Goal: Information Seeking & Learning: Check status

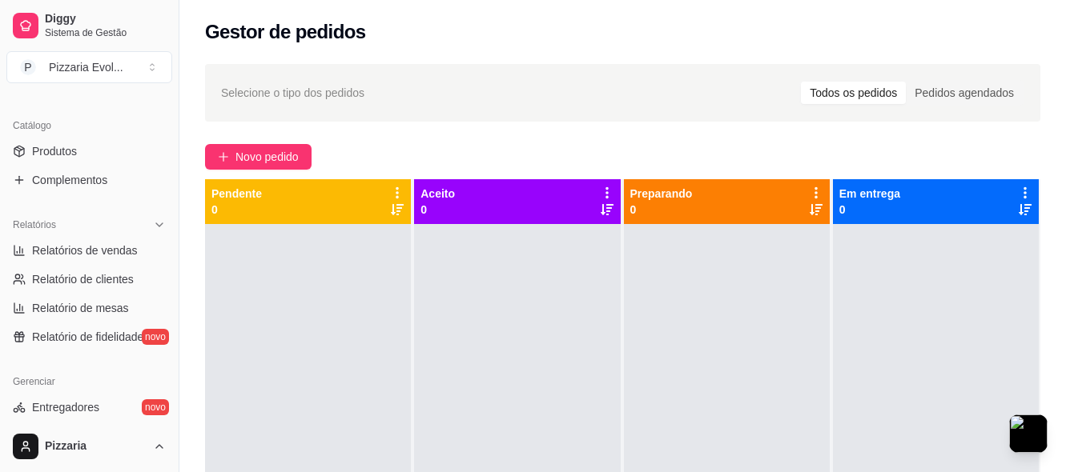
scroll to position [400, 0]
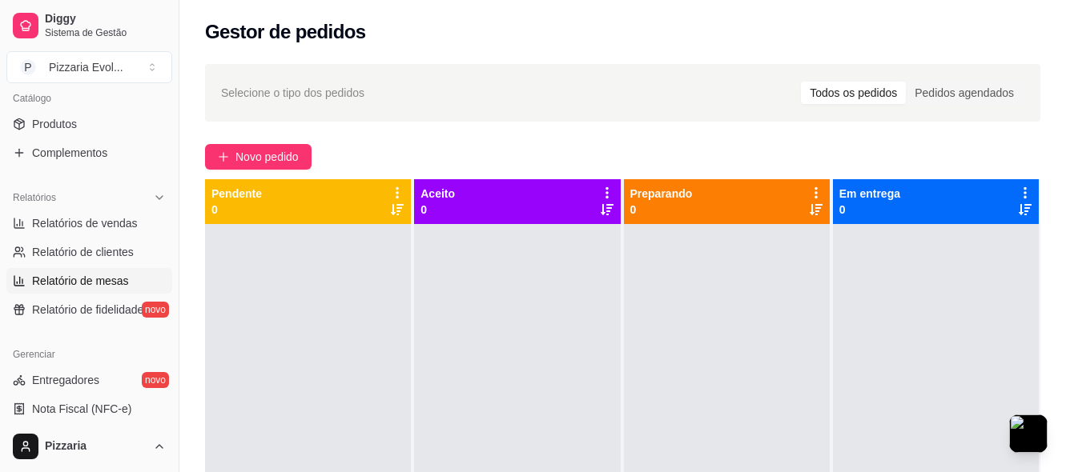
click at [90, 278] on span "Relatório de mesas" at bounding box center [80, 281] width 97 height 16
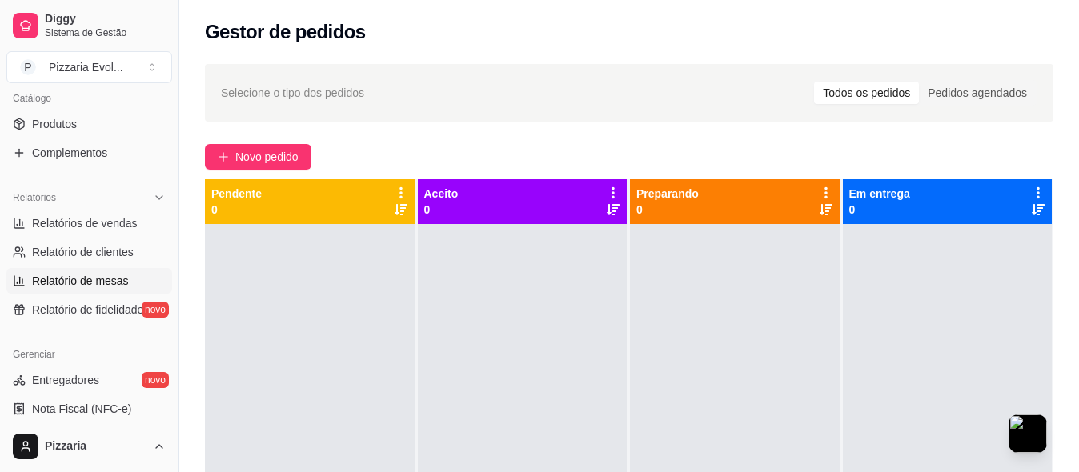
select select "TOTAL_OF_ORDERS"
select select "7"
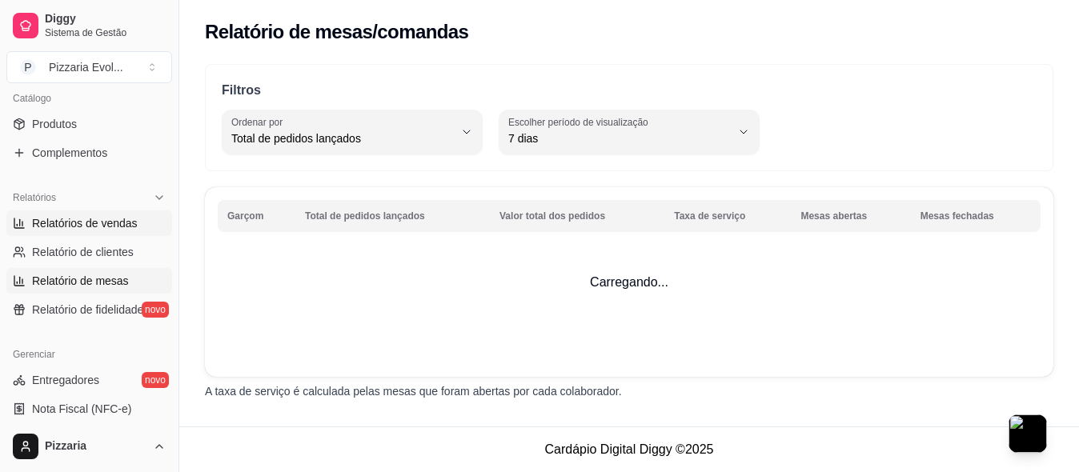
click at [116, 219] on span "Relatórios de vendas" at bounding box center [85, 223] width 106 height 16
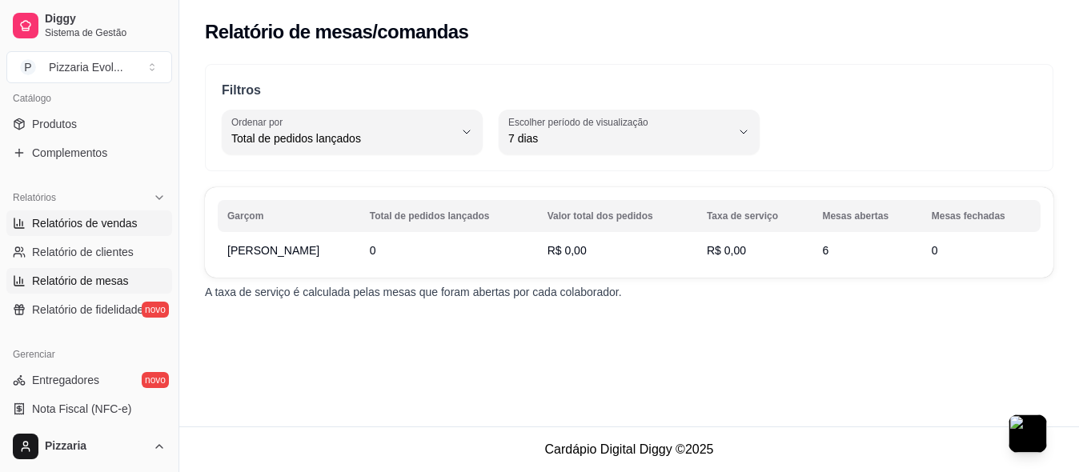
select select "ALL"
select select "0"
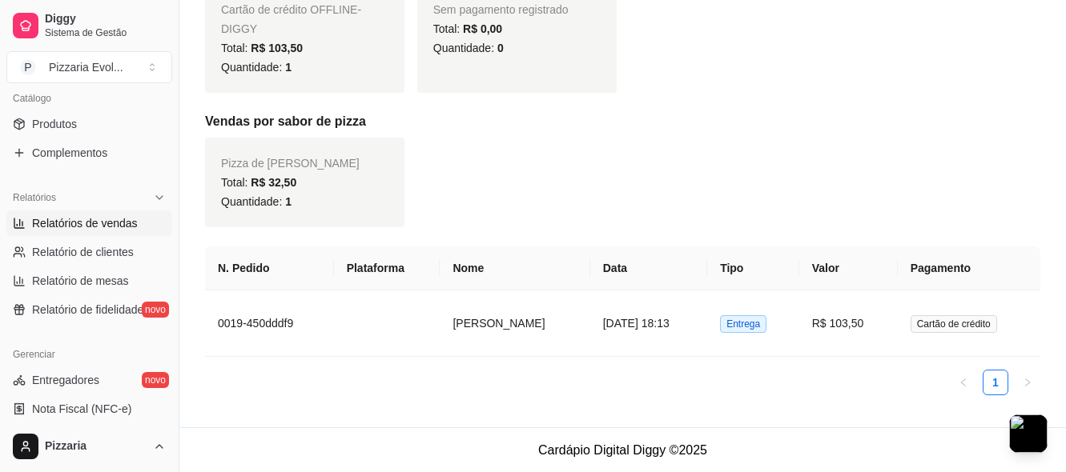
scroll to position [521, 0]
click at [766, 328] on span "Entrega" at bounding box center [743, 324] width 46 height 18
click at [748, 66] on div "Cartão de crédito OFFLINE - DIGGY Total: R$ 103,50 Quantidade: 1 Sem pagamento …" at bounding box center [622, 37] width 835 height 109
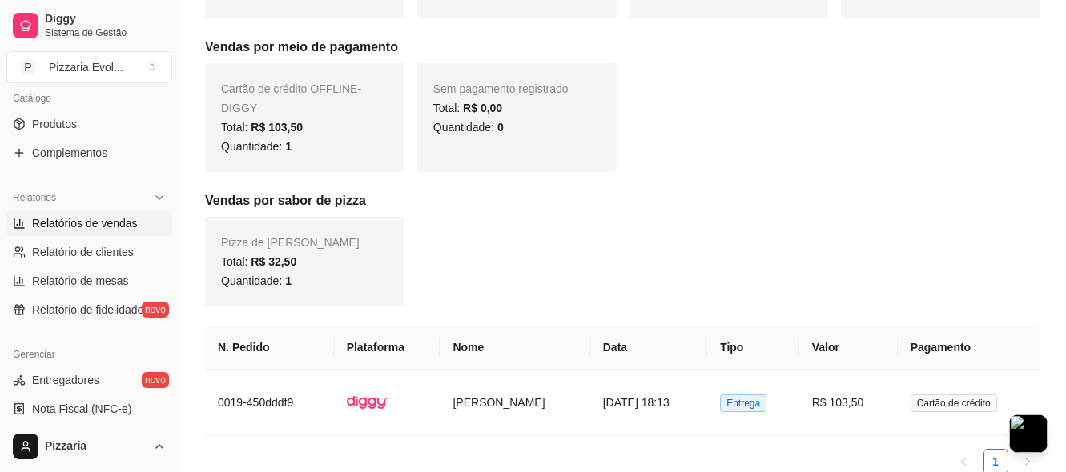
click at [730, 70] on div "Cartão de crédito OFFLINE - DIGGY Total: R$ 103,50 Quantidade: 1 Sem pagamento …" at bounding box center [622, 117] width 835 height 109
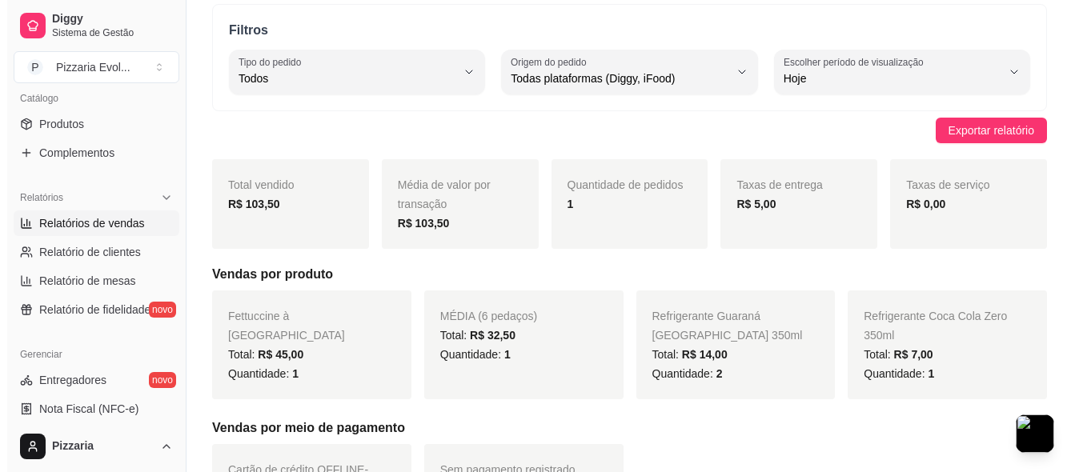
scroll to position [0, 0]
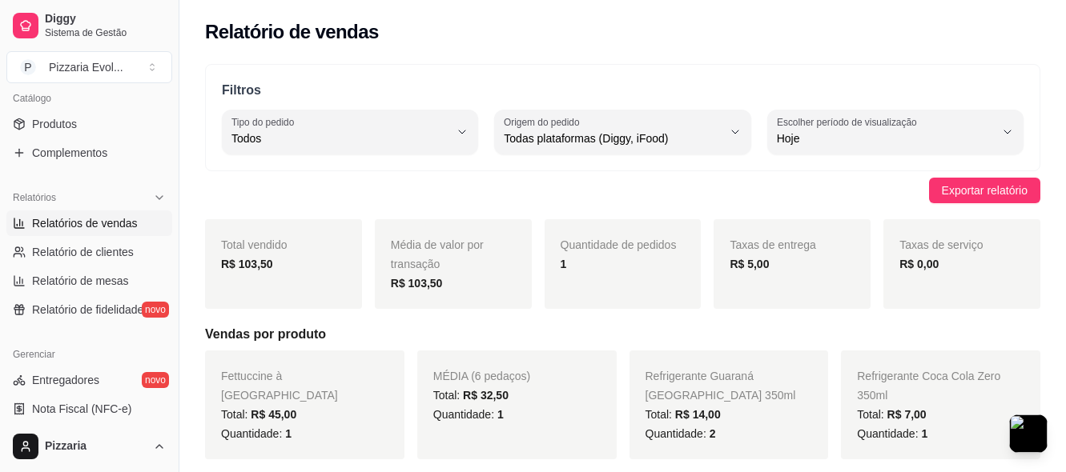
click at [717, 74] on div "Filtros ALL Tipo do pedido Todos Entrega Retirada Mesa Consumo local Tipo do pe…" at bounding box center [622, 117] width 835 height 107
click at [111, 276] on span "Relatório de mesas" at bounding box center [80, 281] width 97 height 16
select select "TOTAL_OF_ORDERS"
select select "7"
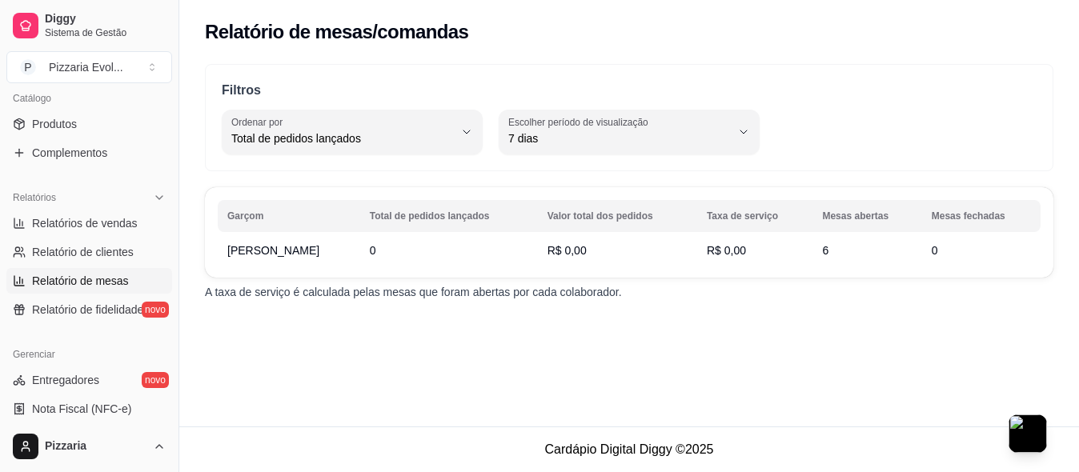
click at [356, 364] on div "Relatório de mesas/comandas Filtros TOTAL_OF_ORDERS Ordenar por Total de pedido…" at bounding box center [629, 213] width 900 height 427
click at [356, 365] on div "Relatório de mesas/comandas Filtros TOTAL_OF_ORDERS Ordenar por Total de pedido…" at bounding box center [629, 213] width 900 height 427
